Goal: Task Accomplishment & Management: Use online tool/utility

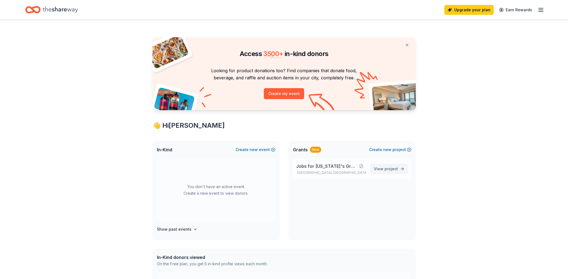
click at [387, 168] on span "project" at bounding box center [390, 168] width 13 height 5
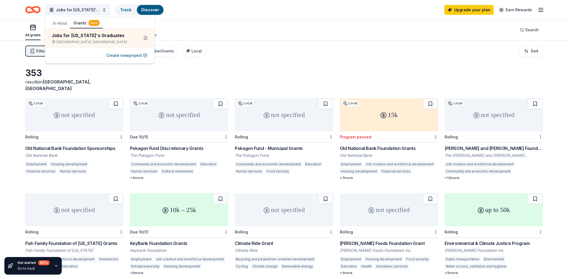
click at [191, 21] on div "All grants ≤ $5k $5k to $20k > $20k Unspecified Search" at bounding box center [284, 30] width 518 height 20
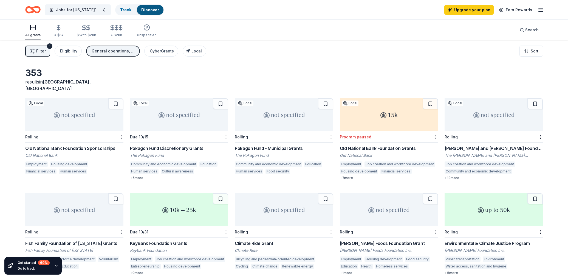
click at [34, 10] on icon "Home" at bounding box center [35, 9] width 9 height 5
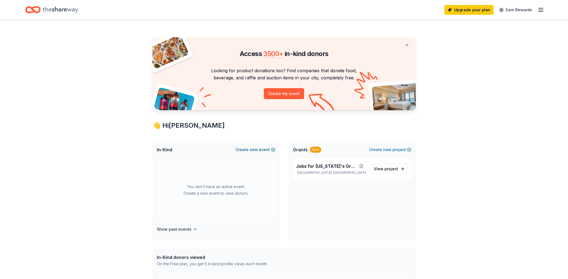
click at [253, 147] on span "new" at bounding box center [254, 149] width 8 height 7
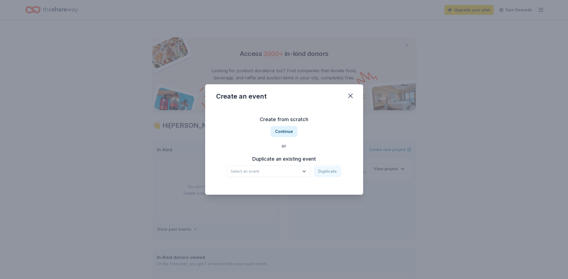
click at [278, 168] on span "Select an event" at bounding box center [265, 171] width 69 height 7
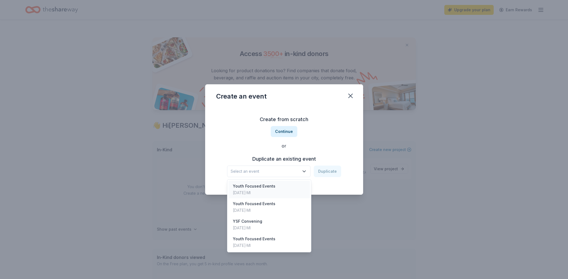
click at [279, 184] on div "Youth Focused Events [DATE] · MI" at bounding box center [269, 189] width 82 height 18
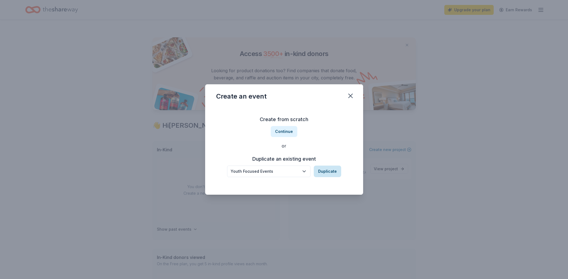
click at [338, 174] on button "Duplicate" at bounding box center [327, 171] width 27 height 12
